Goal: Task Accomplishment & Management: Complete application form

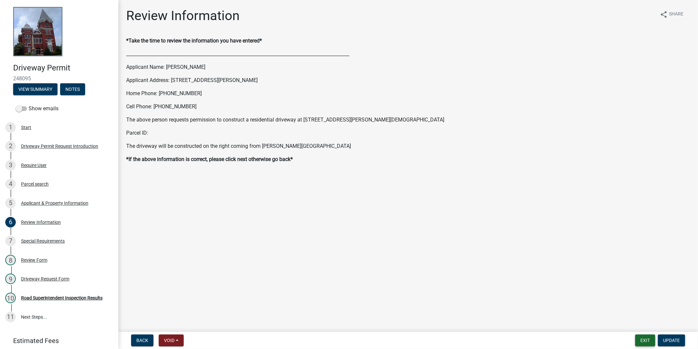
click at [646, 340] on button "Exit" at bounding box center [646, 340] width 20 height 12
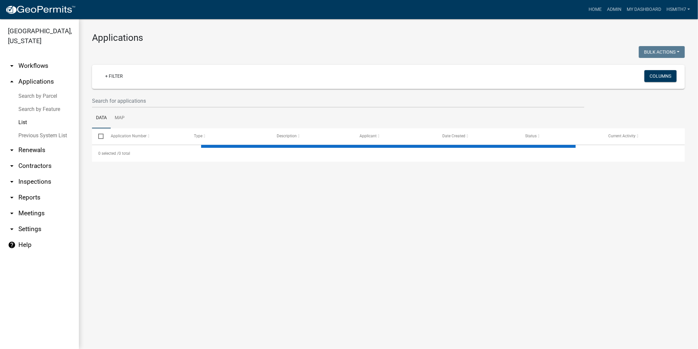
select select "3: 100"
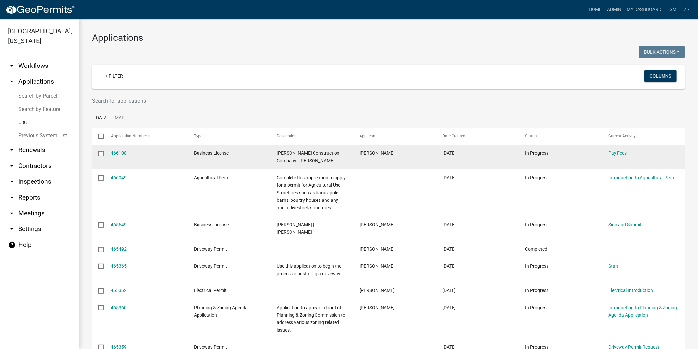
click at [612, 157] on div "Pay Fees" at bounding box center [644, 153] width 70 height 8
click at [613, 154] on link "Pay Fees" at bounding box center [618, 152] width 18 height 5
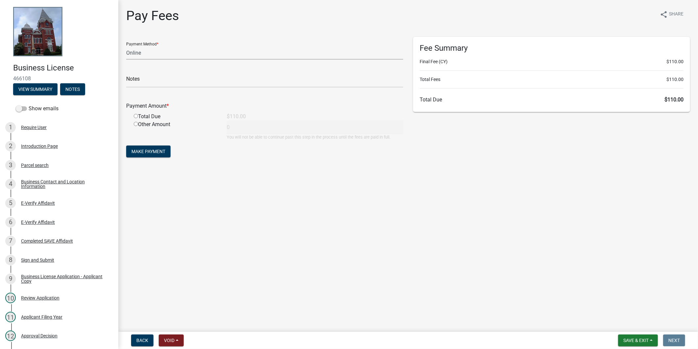
click at [264, 58] on select "Credit Card POS Check Cash Online" at bounding box center [264, 52] width 277 height 13
select select "1: 0"
click at [126, 46] on select "Credit Card POS Check Cash Online" at bounding box center [264, 52] width 277 height 13
click at [246, 77] on input "text" at bounding box center [264, 80] width 277 height 13
type input "c"
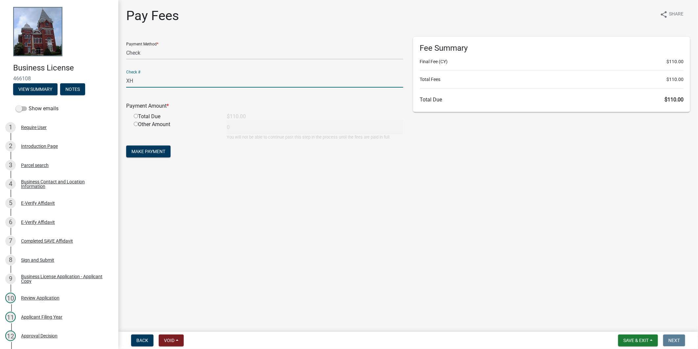
type input "X"
type input "CHECK#2098 RECEIPT#19003"
click at [137, 110] on div "Payment Amount *" at bounding box center [264, 107] width 287 height 11
click at [136, 114] on input "radio" at bounding box center [136, 116] width 4 height 4
radio input "true"
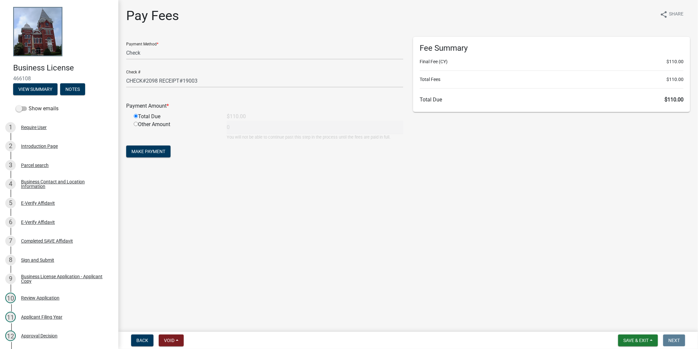
type input "110"
click at [152, 149] on span "Make Payment" at bounding box center [149, 151] width 34 height 5
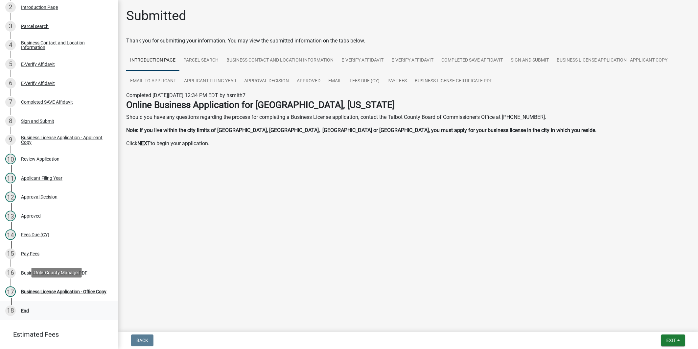
scroll to position [146, 0]
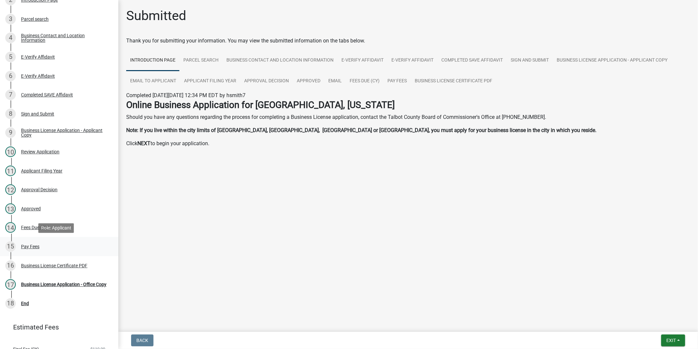
click at [40, 245] on div "15 Pay Fees" at bounding box center [56, 246] width 103 height 11
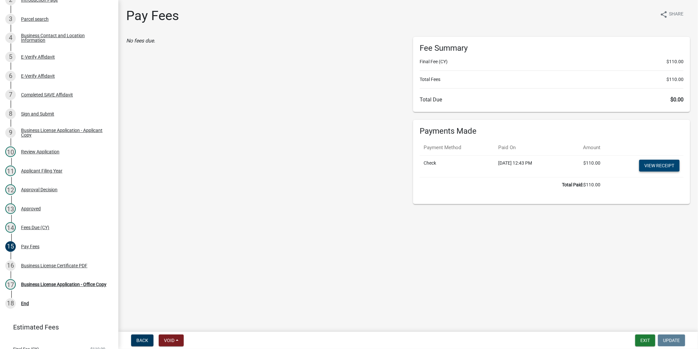
click at [658, 164] on link "View receipt" at bounding box center [660, 165] width 40 height 12
click at [46, 265] on div "Business License Certificate PDF" at bounding box center [54, 265] width 66 height 5
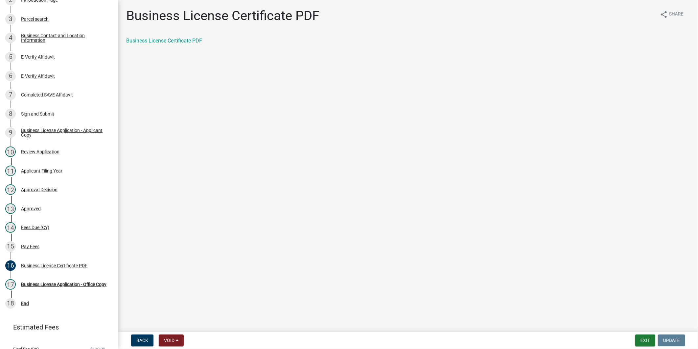
click at [175, 37] on div "Business License Certificate PDF share Share Business License Certificate PDF" at bounding box center [408, 32] width 574 height 48
click at [174, 39] on link "Business License Certificate PDF" at bounding box center [164, 40] width 76 height 6
click at [68, 293] on link "17 Business License Application - Office Copy" at bounding box center [59, 284] width 118 height 19
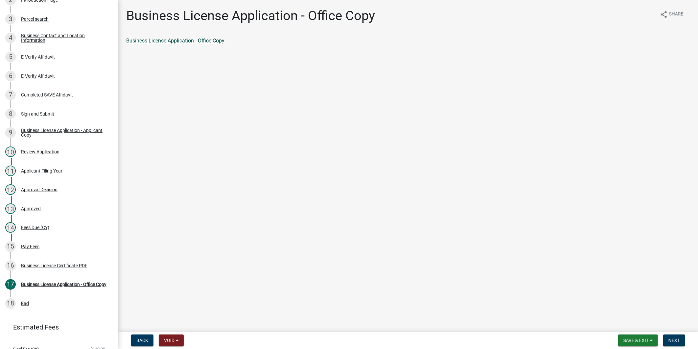
click at [185, 35] on div "Business License Application - Office Copy share Share Business License Applica…" at bounding box center [408, 32] width 574 height 48
click at [185, 39] on link "Business License Application - Office Copy" at bounding box center [175, 40] width 98 height 6
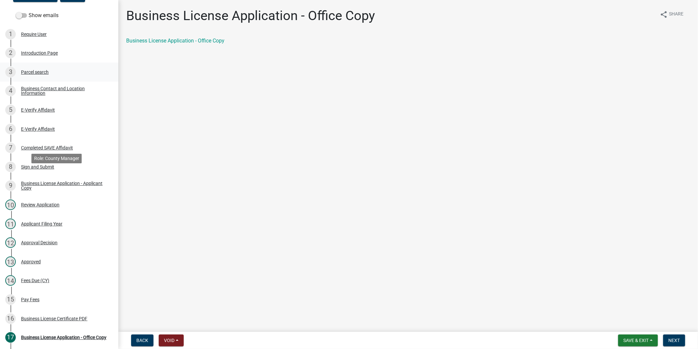
scroll to position [0, 0]
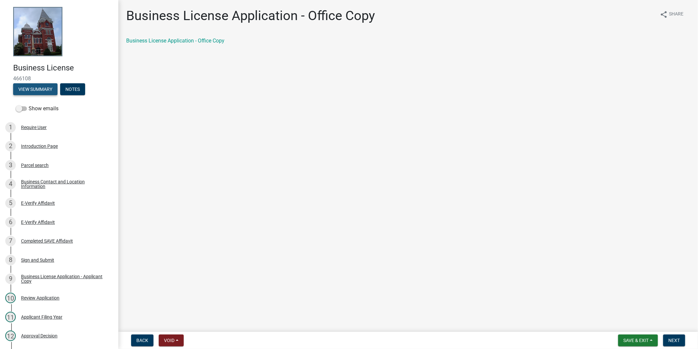
click at [30, 92] on button "View Summary" at bounding box center [35, 89] width 44 height 12
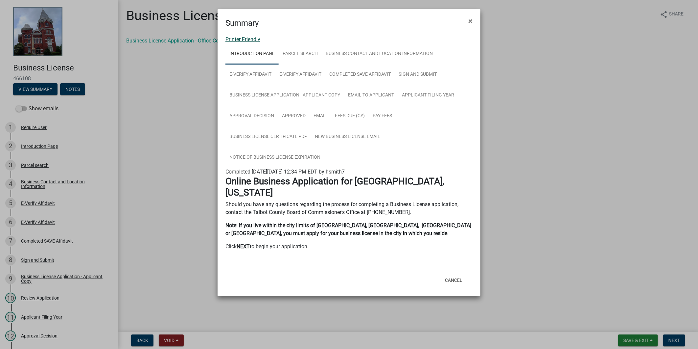
click at [252, 38] on link "Printer Friendly" at bounding box center [243, 39] width 35 height 6
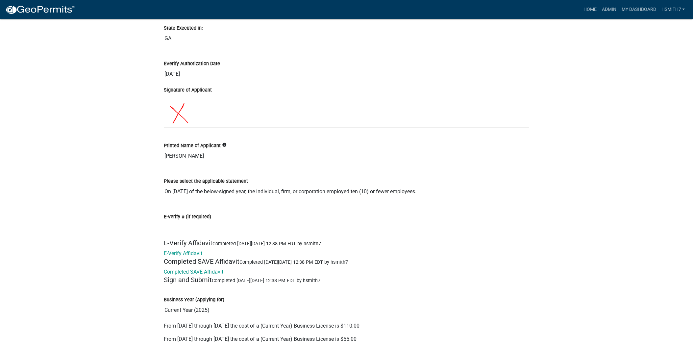
scroll to position [1498, 0]
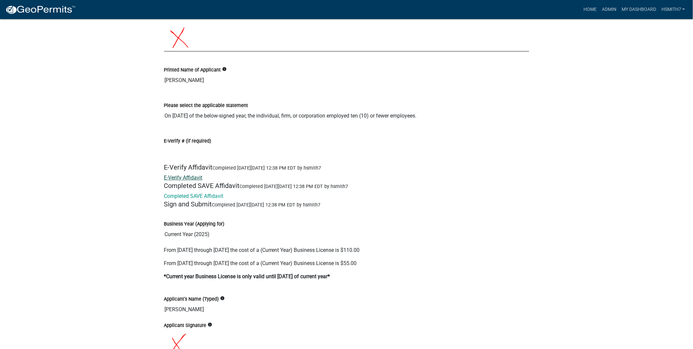
click at [194, 178] on link "E-Verify Affidavit" at bounding box center [183, 177] width 38 height 6
click at [197, 198] on link "Completed SAVE Affidavit" at bounding box center [194, 196] width 60 height 6
